Goal: Task Accomplishment & Management: Complete application form

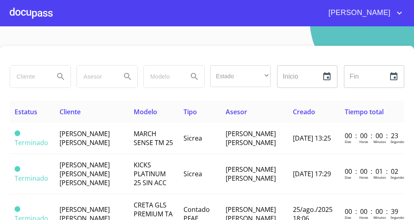
click at [34, 15] on div at bounding box center [31, 13] width 43 height 26
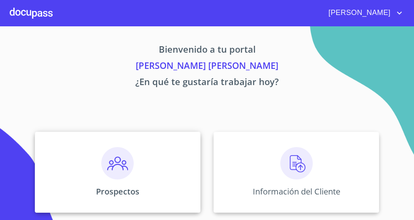
click at [104, 170] on img at bounding box center [117, 163] width 32 height 32
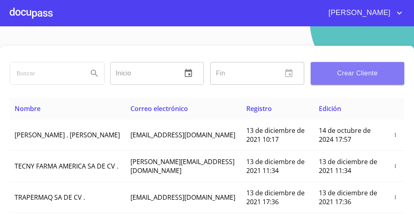
click at [358, 74] on span "Crear Cliente" at bounding box center [358, 73] width 81 height 11
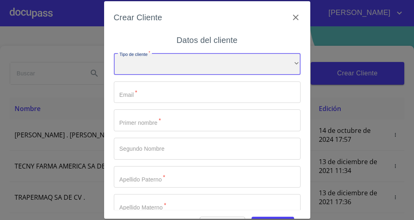
click at [254, 67] on div "​" at bounding box center [207, 64] width 187 height 22
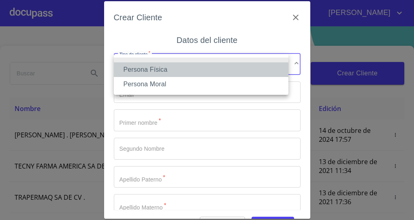
click at [208, 74] on li "Persona Física" at bounding box center [201, 69] width 175 height 15
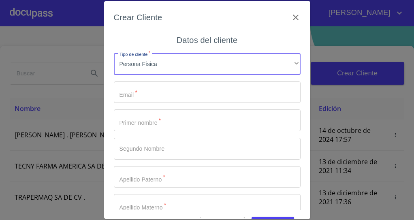
click at [202, 94] on input "Tipo de cliente   *" at bounding box center [207, 93] width 187 height 22
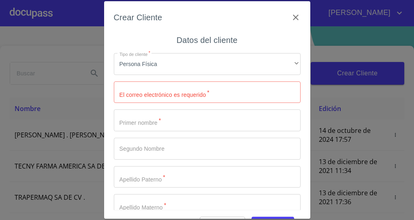
click at [400, 160] on div "Crear Cliente Datos del cliente Tipo de cliente   * Persona Física ​ El correo …" at bounding box center [207, 110] width 414 height 220
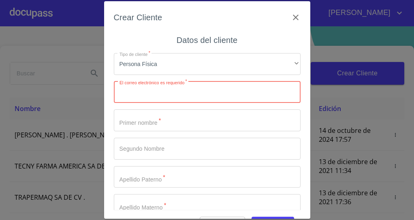
click at [222, 92] on input "Tipo de cliente   *" at bounding box center [207, 93] width 187 height 22
type input "[EMAIL_ADDRESS][DOMAIN_NAME]"
click at [204, 124] on input "Tipo de cliente   *" at bounding box center [207, 120] width 187 height 22
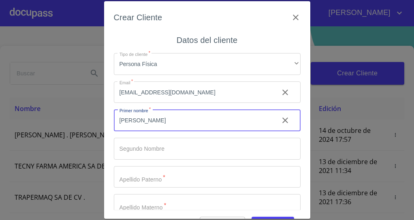
type input "[PERSON_NAME]"
click at [191, 147] on input "Tipo de cliente   *" at bounding box center [207, 149] width 187 height 22
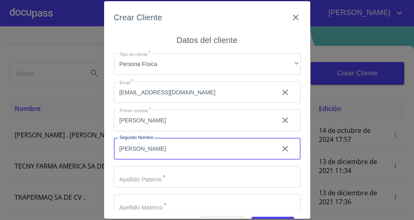
type input "[PERSON_NAME]"
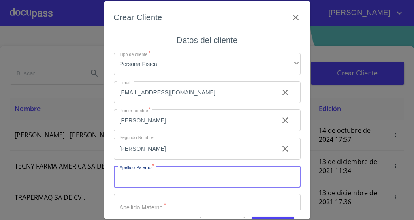
click at [180, 176] on input "Tipo de cliente   *" at bounding box center [207, 177] width 187 height 22
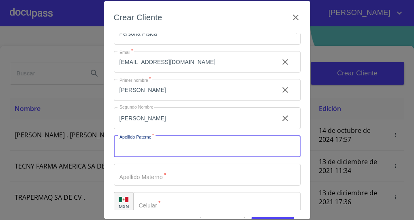
scroll to position [41, 0]
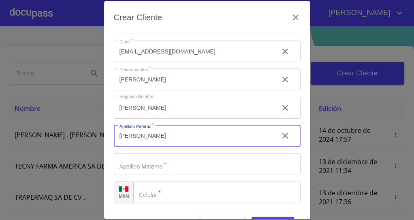
type input "[PERSON_NAME]"
click at [126, 163] on input "Tipo de cliente   *" at bounding box center [207, 164] width 187 height 22
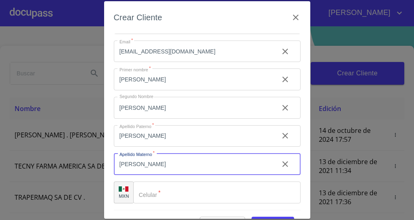
type input "[PERSON_NAME]"
click at [210, 193] on input "Tipo de cliente   *" at bounding box center [216, 193] width 167 height 22
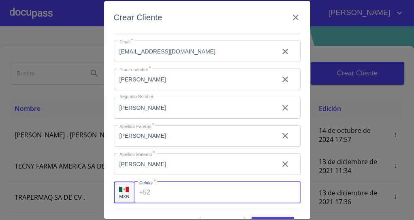
scroll to position [22, 0]
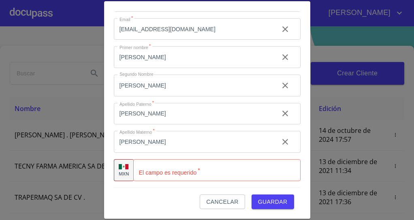
click at [333, 71] on div "Crear Cliente Datos del cliente Tipo de cliente   * Persona Física ​ Email   * …" at bounding box center [207, 110] width 414 height 220
click at [186, 172] on input "Tipo de cliente   *" at bounding box center [226, 170] width 147 height 22
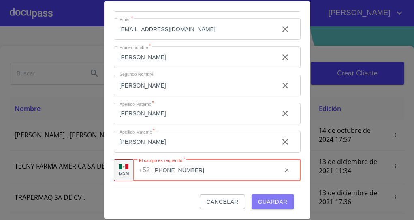
type input "[PHONE_NUMBER]"
click at [270, 204] on span "Guardar" at bounding box center [273, 202] width 30 height 10
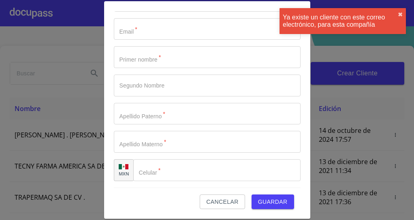
click at [407, 16] on div "Ya existe un cliente con este correo electrónico, para esta compañía ✖︎" at bounding box center [343, 24] width 130 height 36
click at [215, 206] on span "Cancelar" at bounding box center [222, 202] width 32 height 10
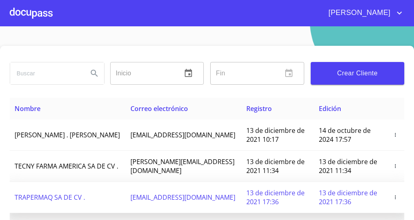
click at [220, 206] on td "[EMAIL_ADDRESS][DOMAIN_NAME]" at bounding box center [184, 197] width 116 height 31
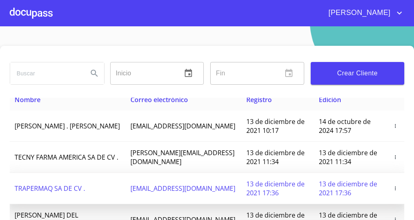
scroll to position [0, 0]
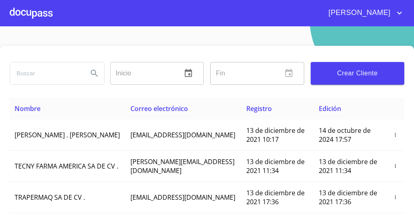
click at [52, 71] on input "search" at bounding box center [45, 73] width 71 height 22
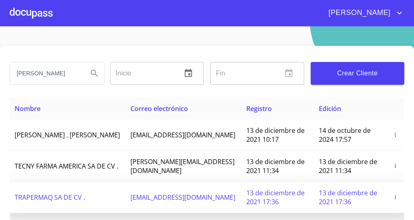
type input "[PERSON_NAME]"
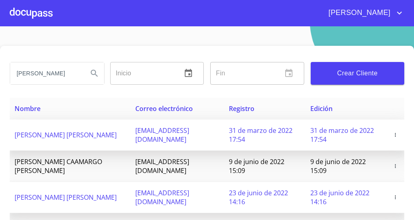
click at [273, 144] on td "31 de marzo de 2022 17:54" at bounding box center [264, 135] width 81 height 31
click at [311, 143] on span "31 de marzo de 2022 17:54" at bounding box center [343, 135] width 64 height 18
click at [395, 135] on icon "button" at bounding box center [395, 135] width 1 height 4
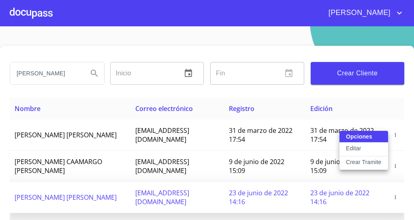
click at [365, 151] on button "Editar" at bounding box center [364, 150] width 49 height 14
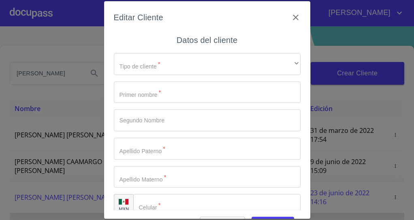
type input "[PERSON_NAME]"
type input "ORTEGA"
type input "[PHONE_NUMBER]"
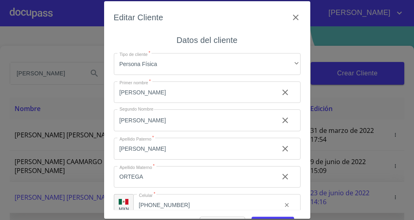
scroll to position [13, 0]
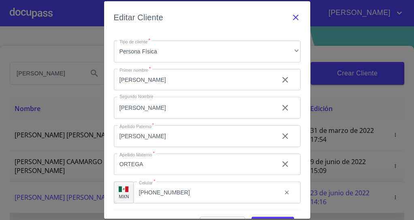
click at [293, 18] on icon "button" at bounding box center [296, 18] width 6 height 6
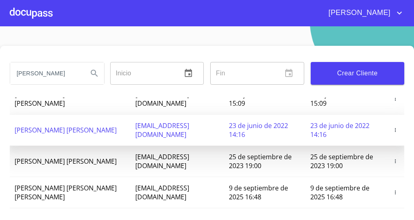
scroll to position [26, 0]
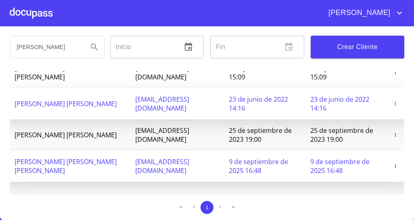
click at [395, 165] on icon "button" at bounding box center [395, 166] width 1 height 4
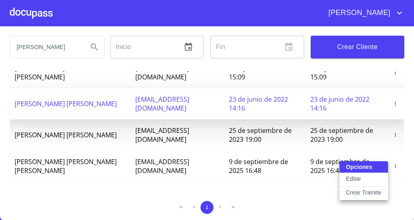
click at [356, 181] on p "Editar" at bounding box center [353, 179] width 15 height 8
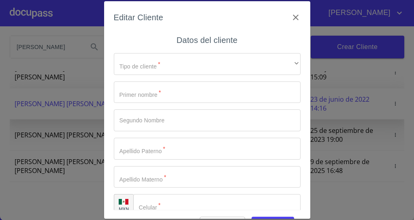
type input "[PERSON_NAME]"
type input "VAZQUEZ"
type input "[GEOGRAPHIC_DATA]"
type input "[PHONE_NUMBER]"
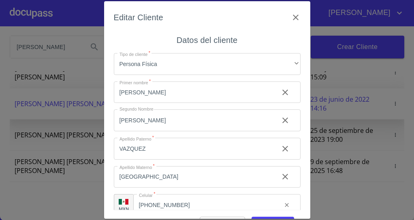
scroll to position [13, 0]
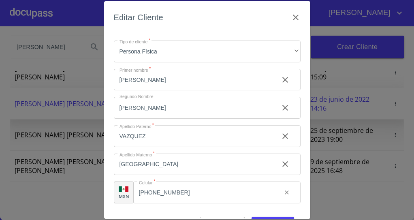
click at [344, 144] on div "Editar Cliente Datos del cliente Tipo de cliente   * Persona Física ​ Primer no…" at bounding box center [207, 110] width 414 height 220
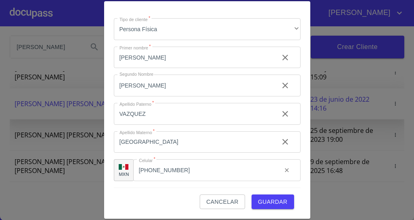
click at [221, 204] on span "Cancelar" at bounding box center [222, 202] width 32 height 10
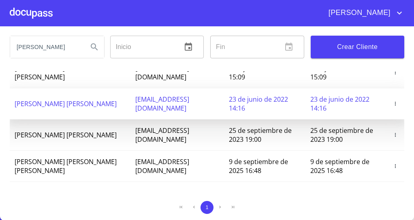
click at [29, 6] on div at bounding box center [31, 13] width 43 height 26
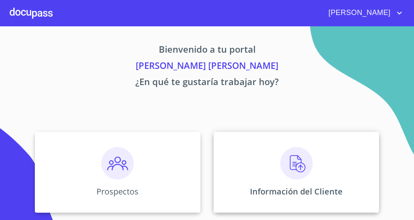
click at [289, 185] on div "Información del Cliente" at bounding box center [297, 172] width 166 height 81
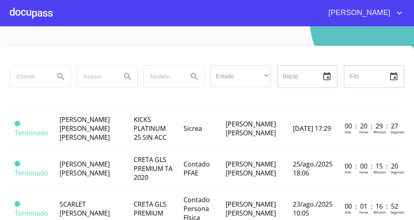
scroll to position [43, 0]
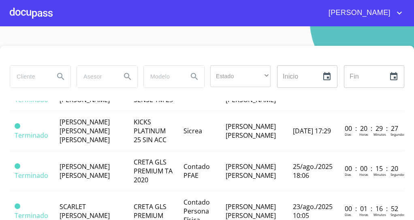
click at [39, 12] on div at bounding box center [31, 13] width 43 height 26
